Goal: Information Seeking & Learning: Learn about a topic

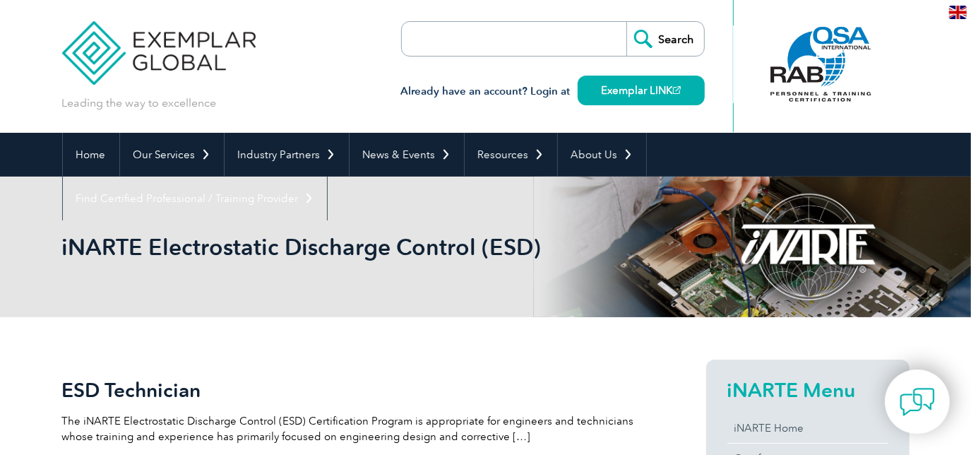
click at [436, 50] on input "search" at bounding box center [483, 39] width 148 height 34
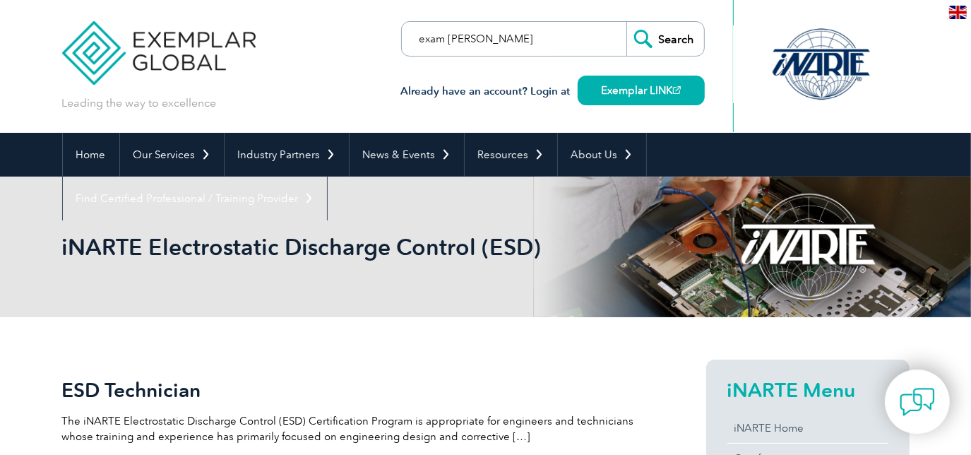
type input "exam [PERSON_NAME]"
click at [669, 42] on input "Search" at bounding box center [665, 39] width 78 height 34
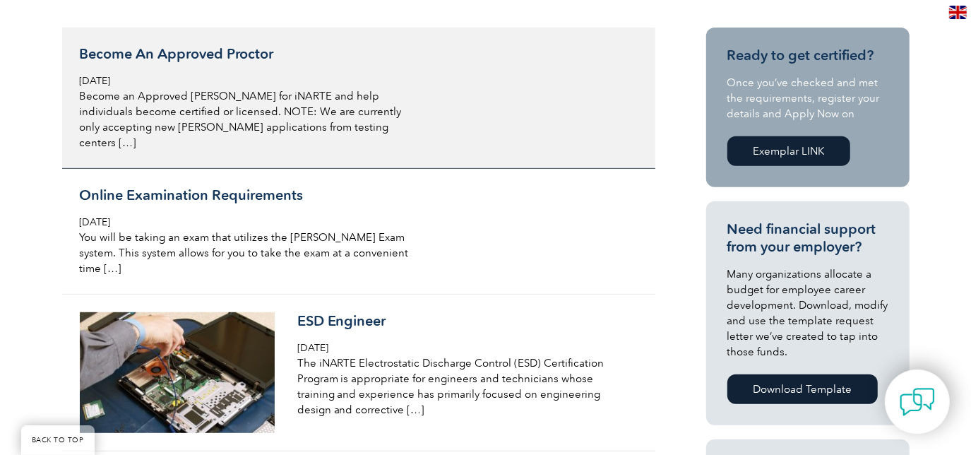
scroll to position [385, 0]
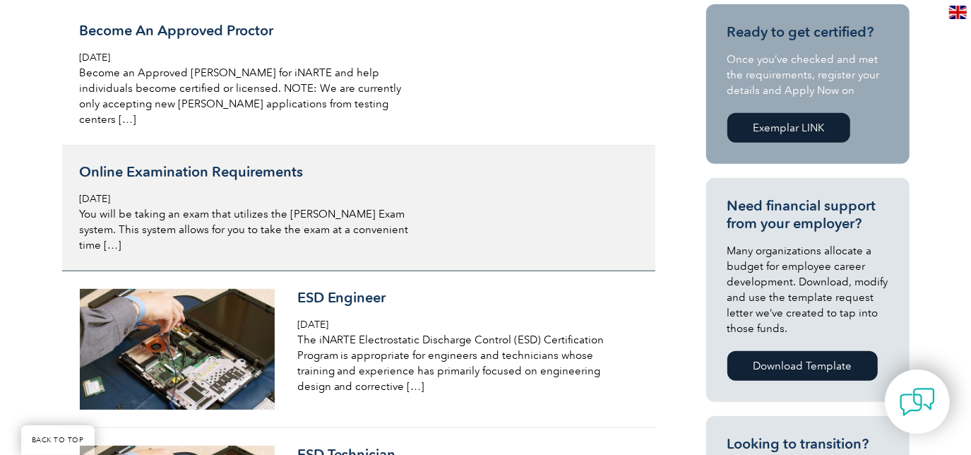
click at [233, 163] on h3 "Online Examination Requirements" at bounding box center [247, 172] width 335 height 18
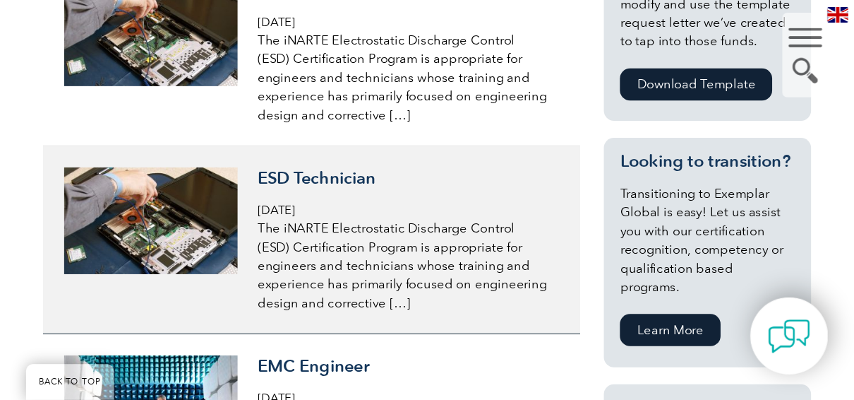
scroll to position [667, 0]
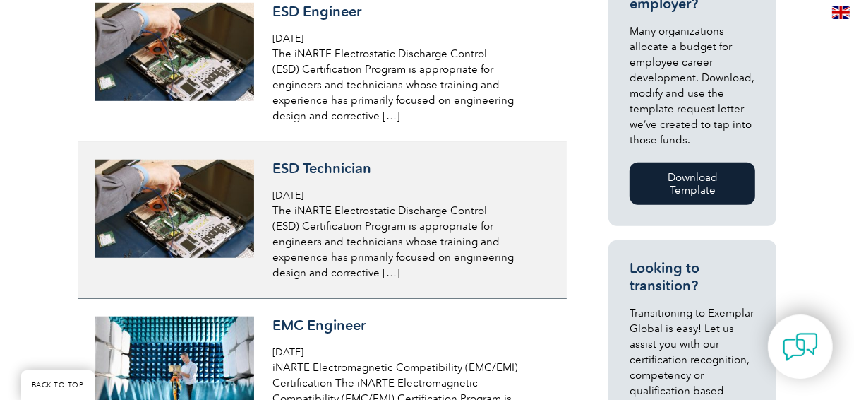
click at [328, 162] on h3 "ESD Technician" at bounding box center [409, 169] width 273 height 18
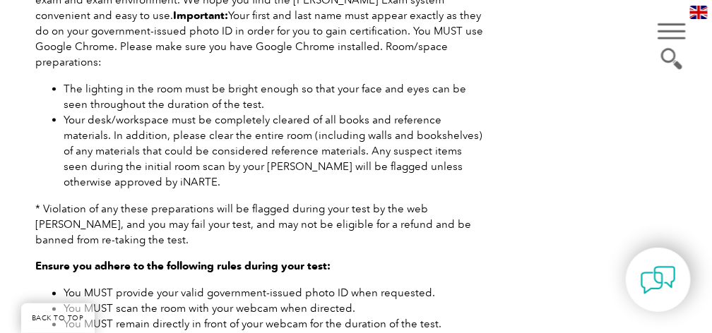
scroll to position [427, 0]
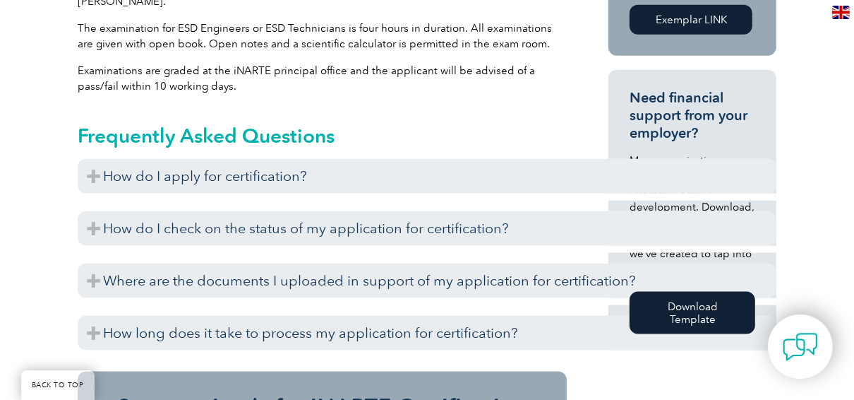
scroll to position [1073, 0]
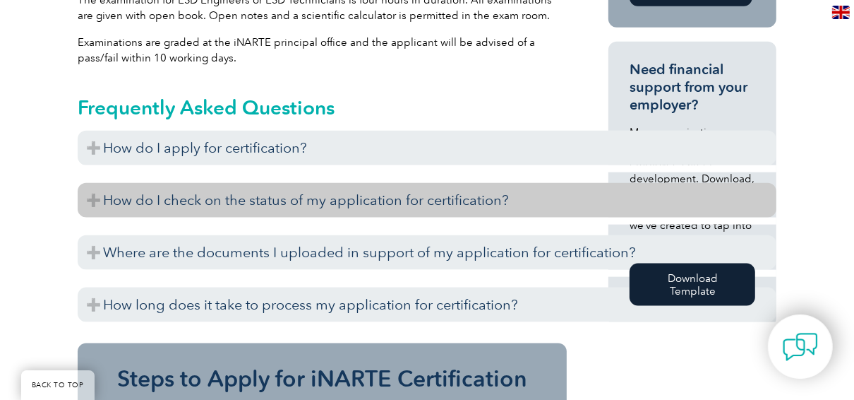
click at [144, 183] on h3 "How do I check on the status of my application for certification?" at bounding box center [427, 200] width 699 height 35
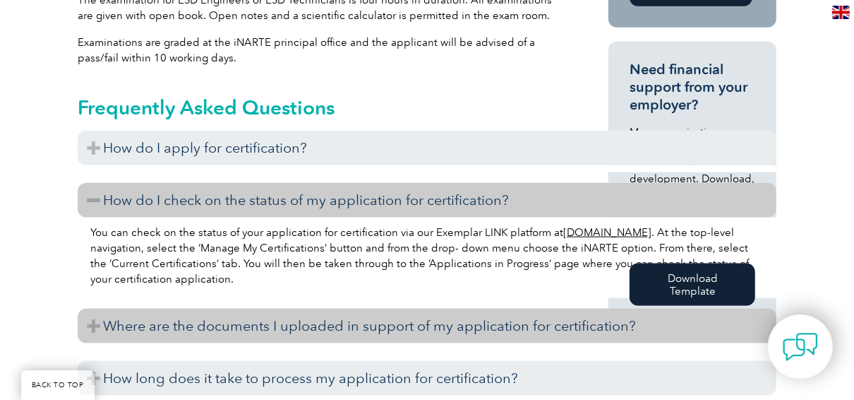
click at [220, 314] on h3 "Where are the documents I uploaded in support of my application for certificati…" at bounding box center [427, 326] width 699 height 35
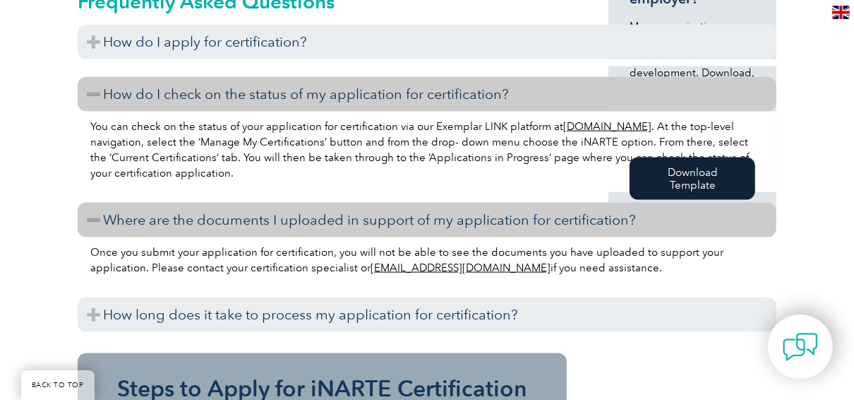
scroll to position [1186, 0]
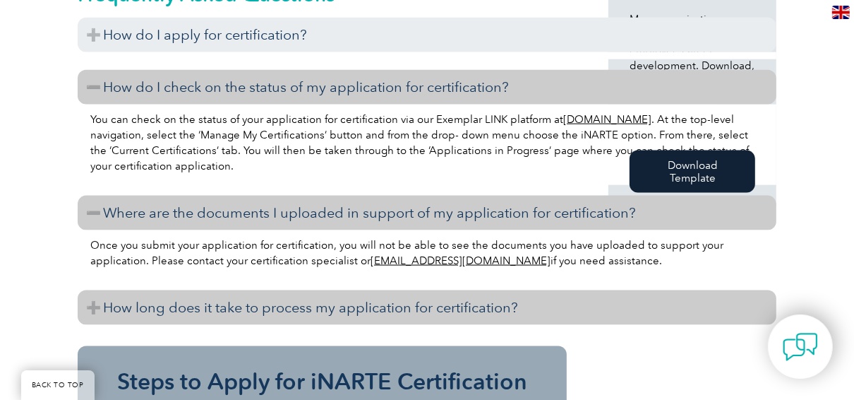
click at [314, 297] on h3 "How long does it take to process my application for certification?" at bounding box center [427, 307] width 699 height 35
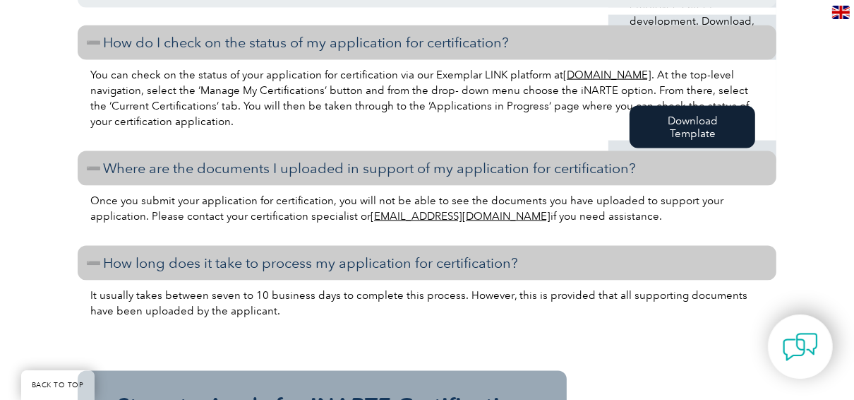
scroll to position [1130, 0]
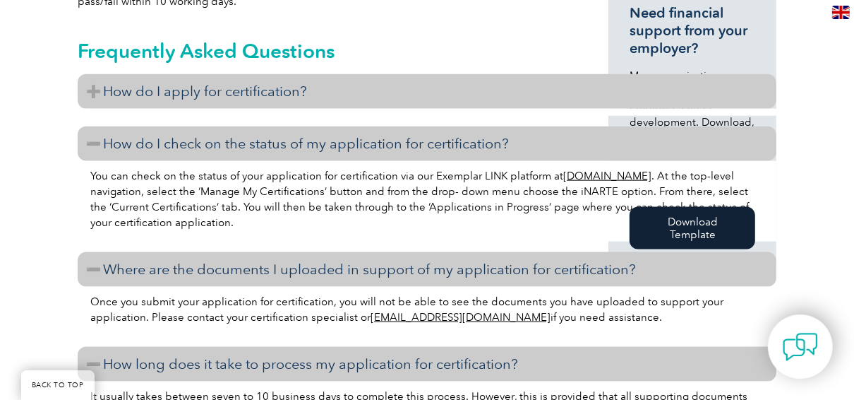
click at [233, 77] on h3 "How do I apply for certification?" at bounding box center [427, 91] width 699 height 35
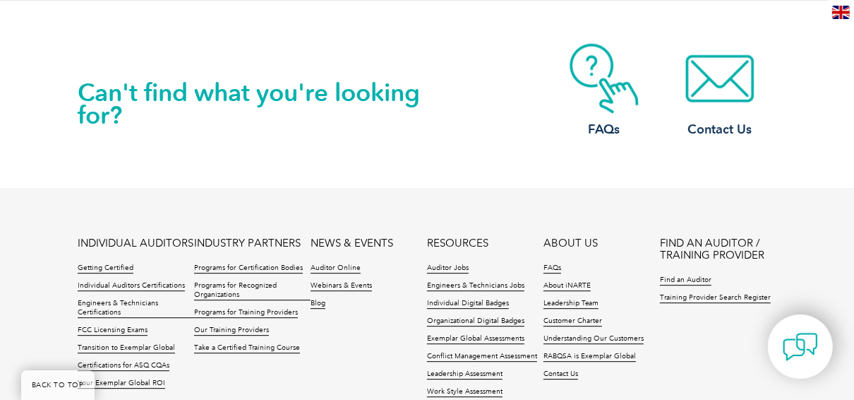
scroll to position [2711, 0]
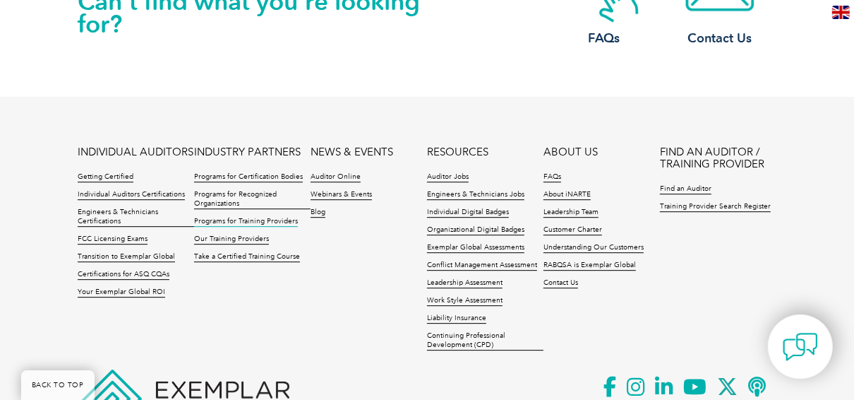
click at [260, 217] on link "Programs for Training Providers" at bounding box center [246, 222] width 104 height 10
click at [724, 202] on link "Training Provider Search Register" at bounding box center [715, 207] width 111 height 10
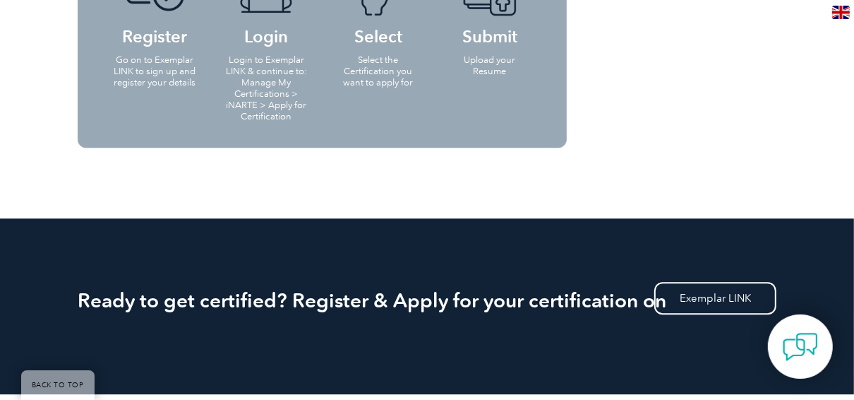
scroll to position [2147, 0]
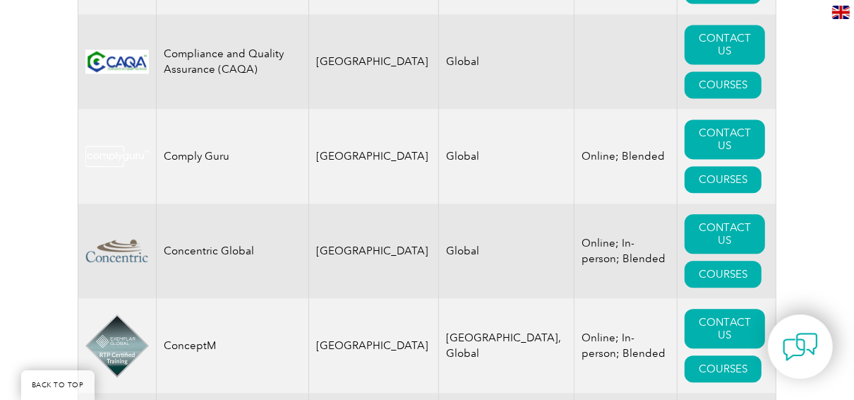
scroll to position [5818, 0]
